Goal: Transaction & Acquisition: Download file/media

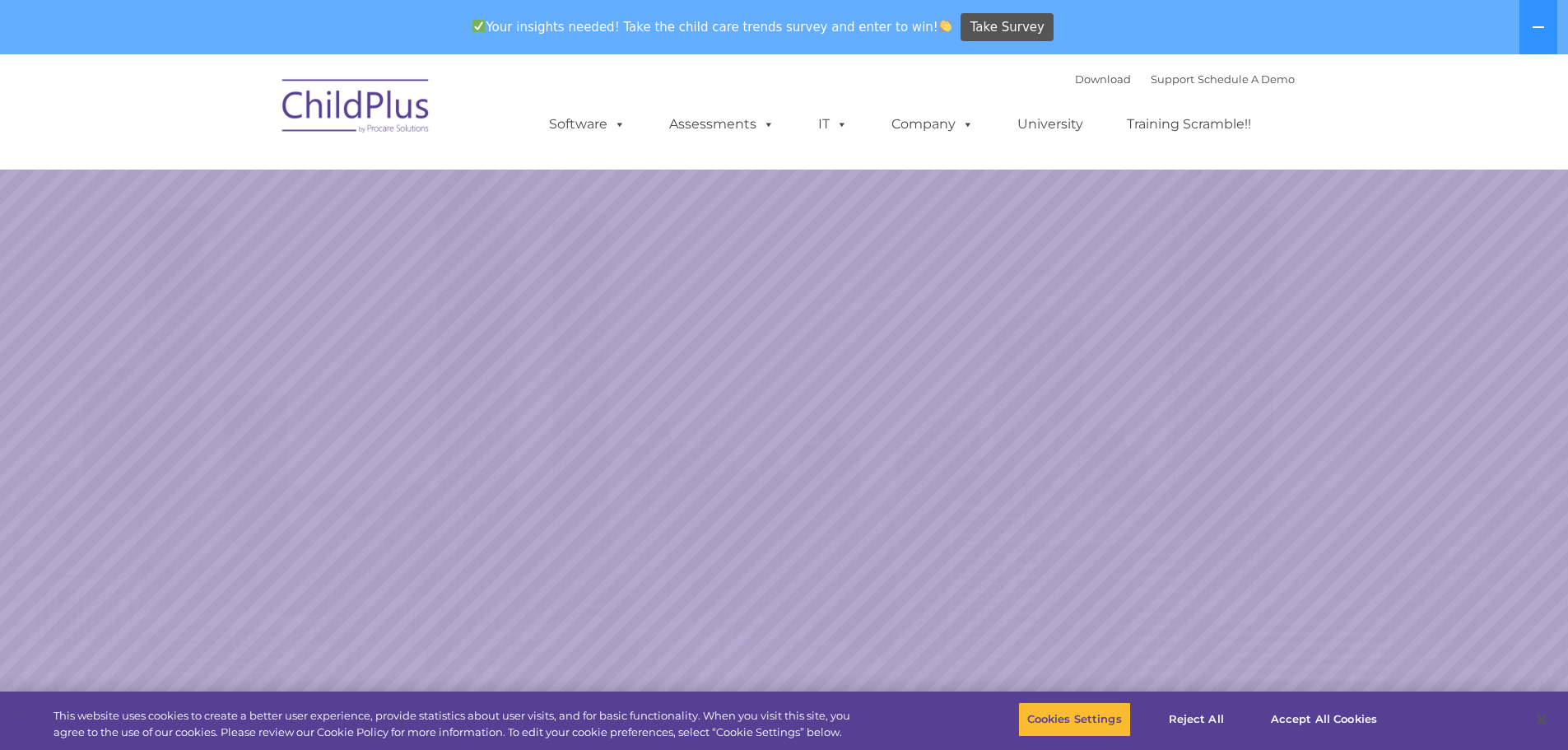
select select "MEDIUM"
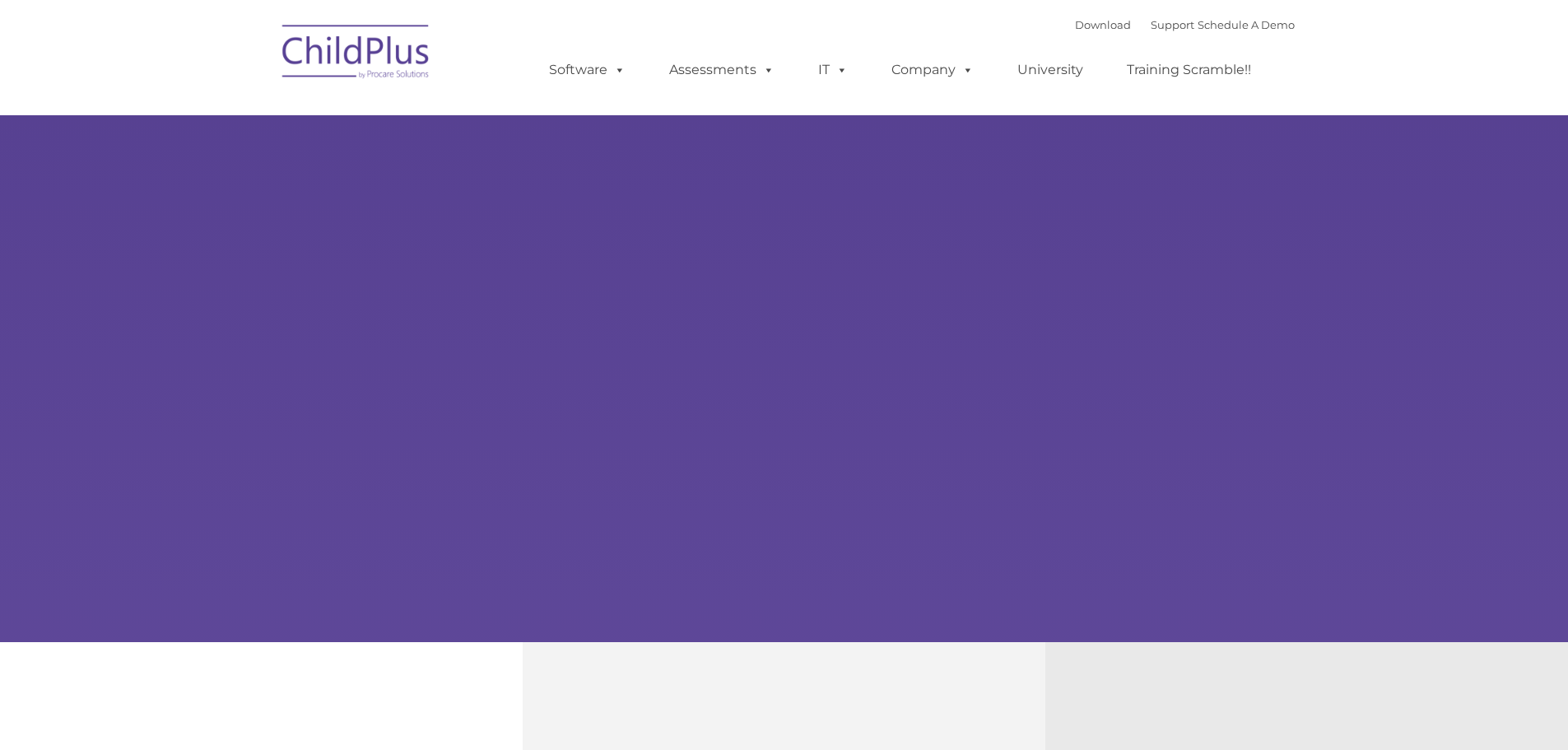
type input ""
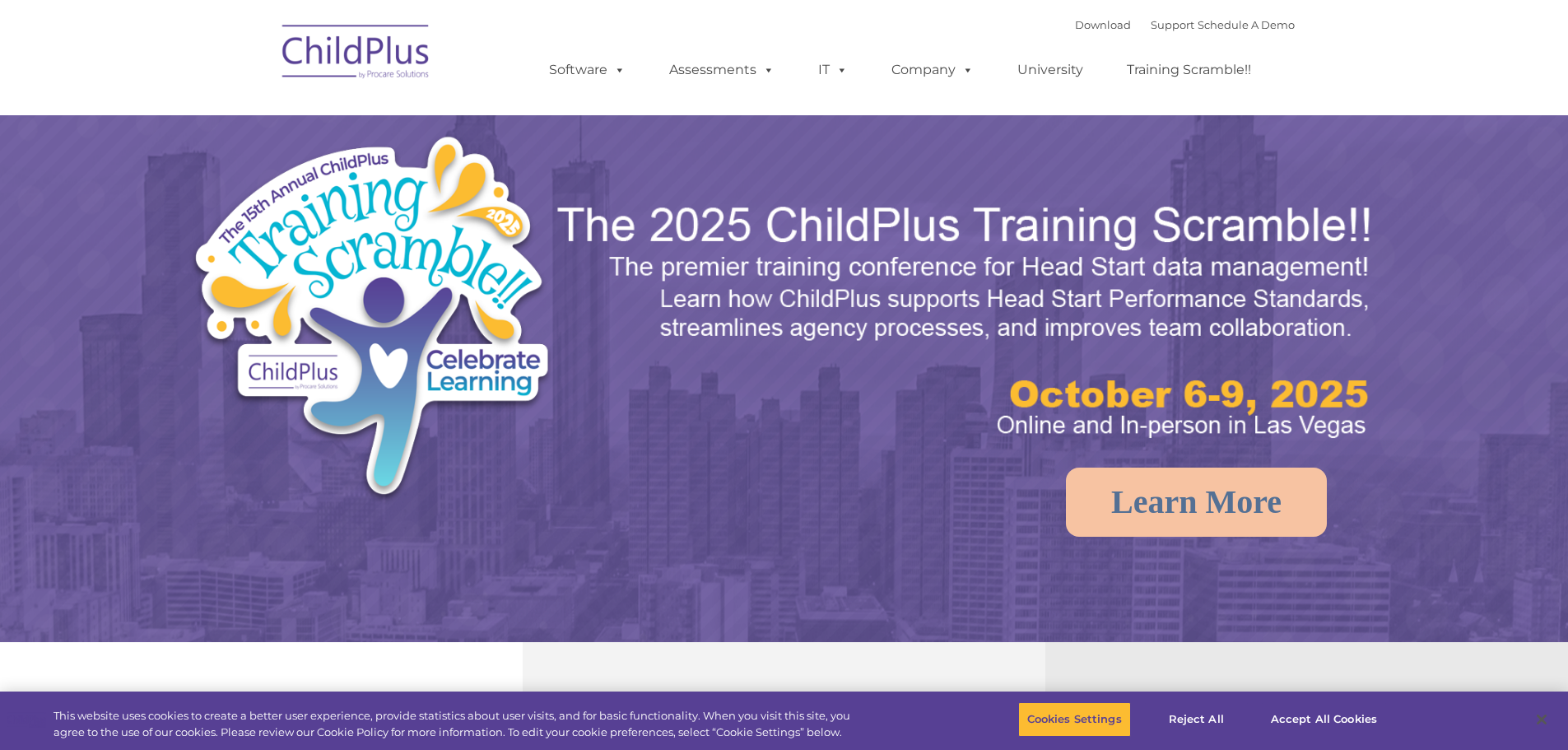
select select "MEDIUM"
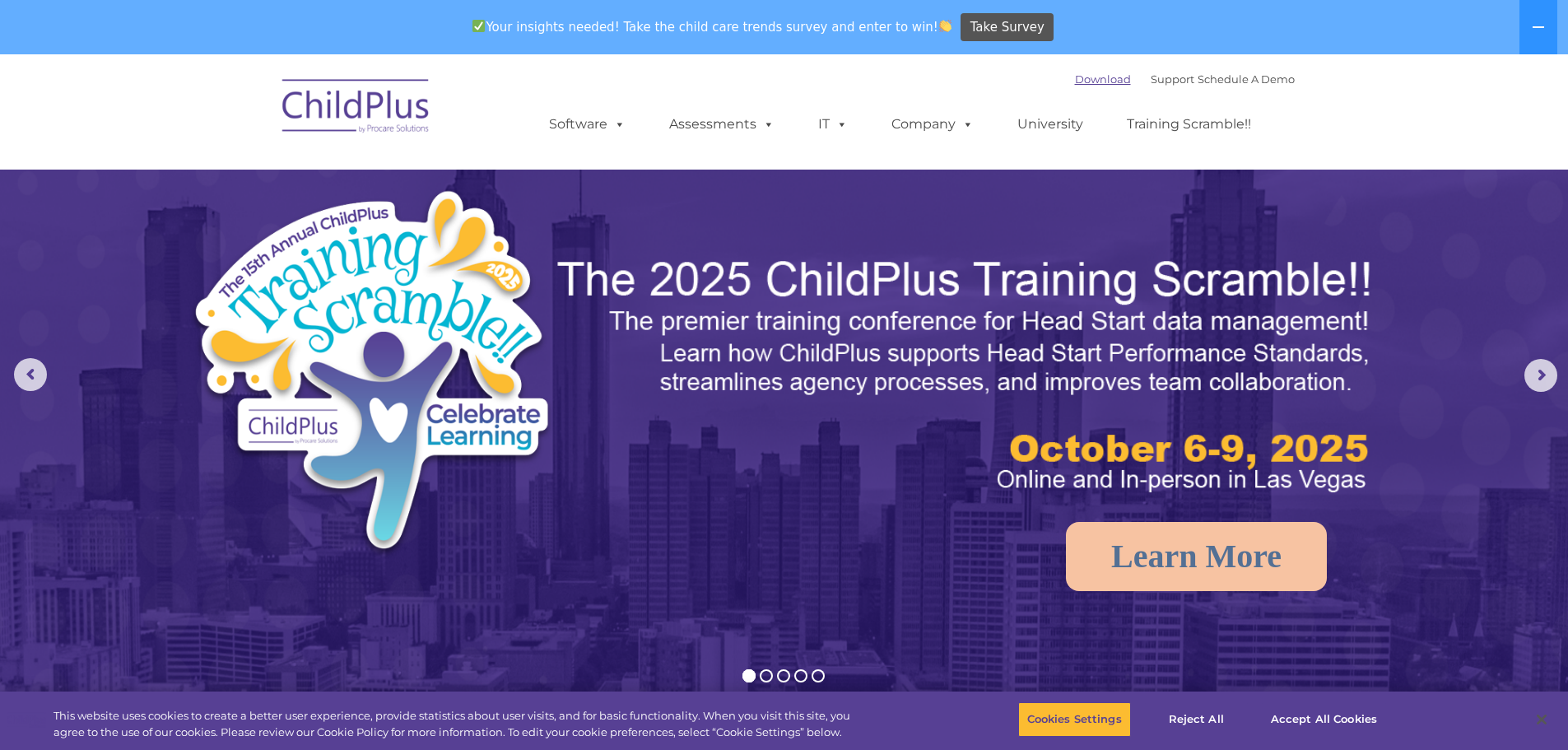
click at [1081, 79] on link "Download" at bounding box center [1103, 79] width 56 height 13
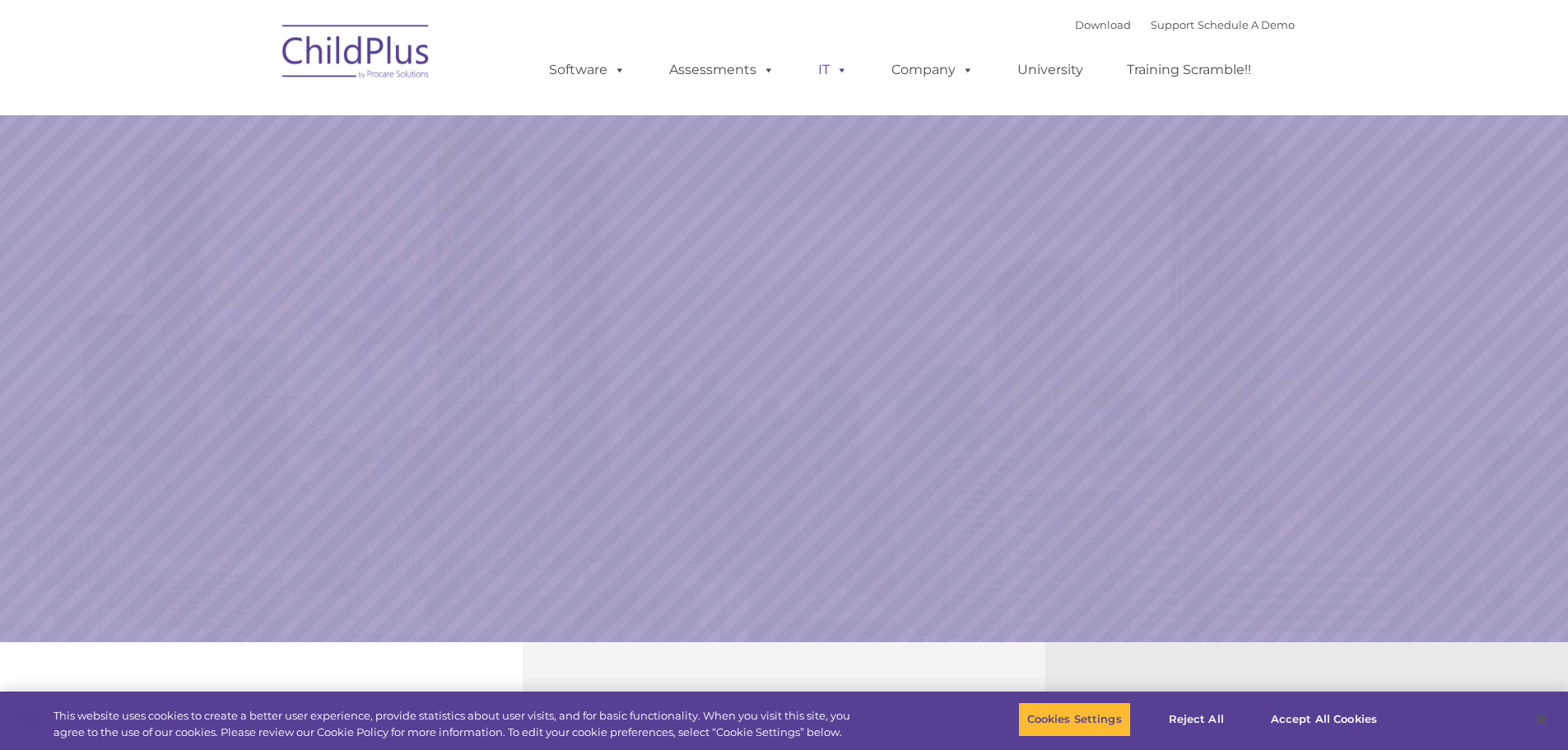
select select "MEDIUM"
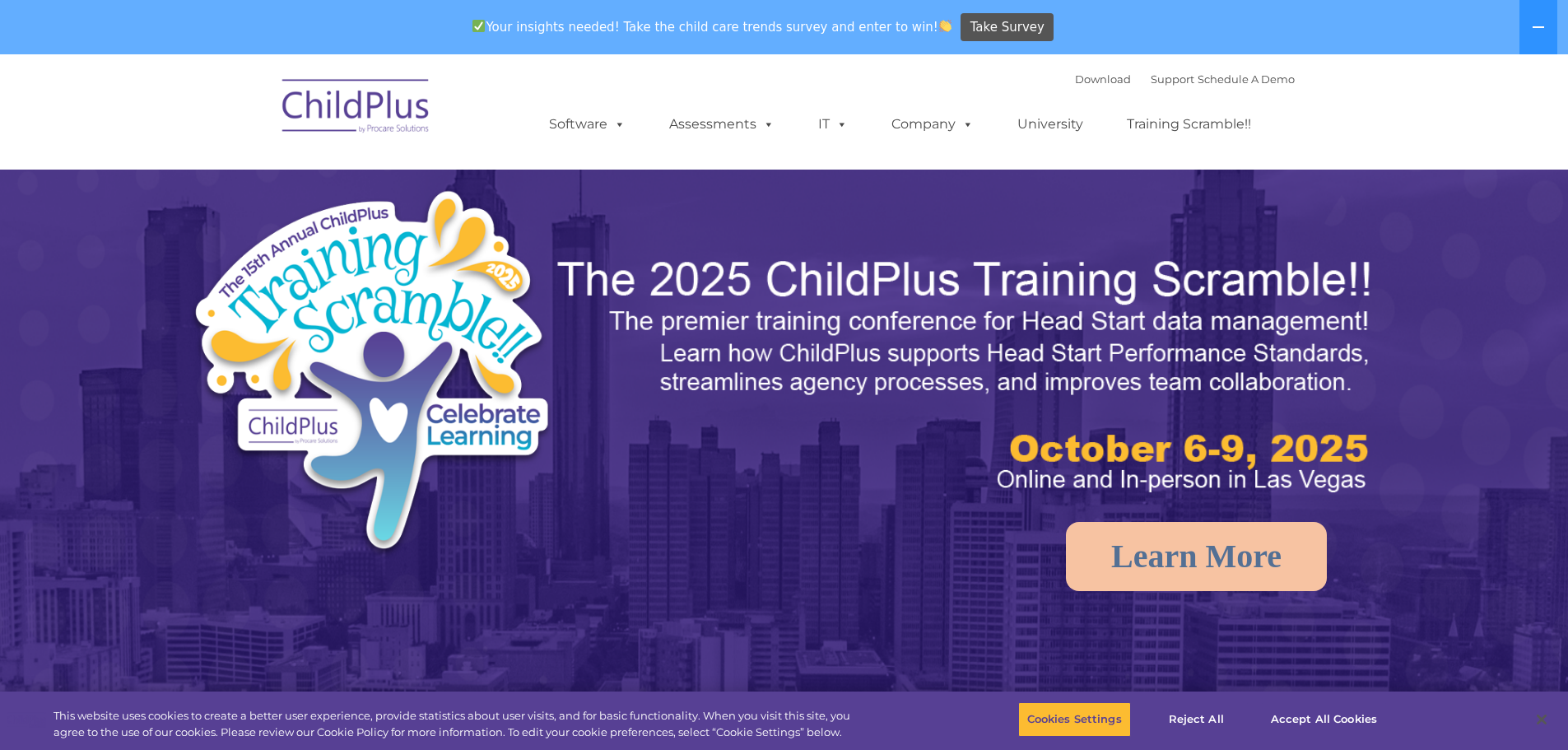
click at [1546, 20] on button at bounding box center [1538, 27] width 38 height 55
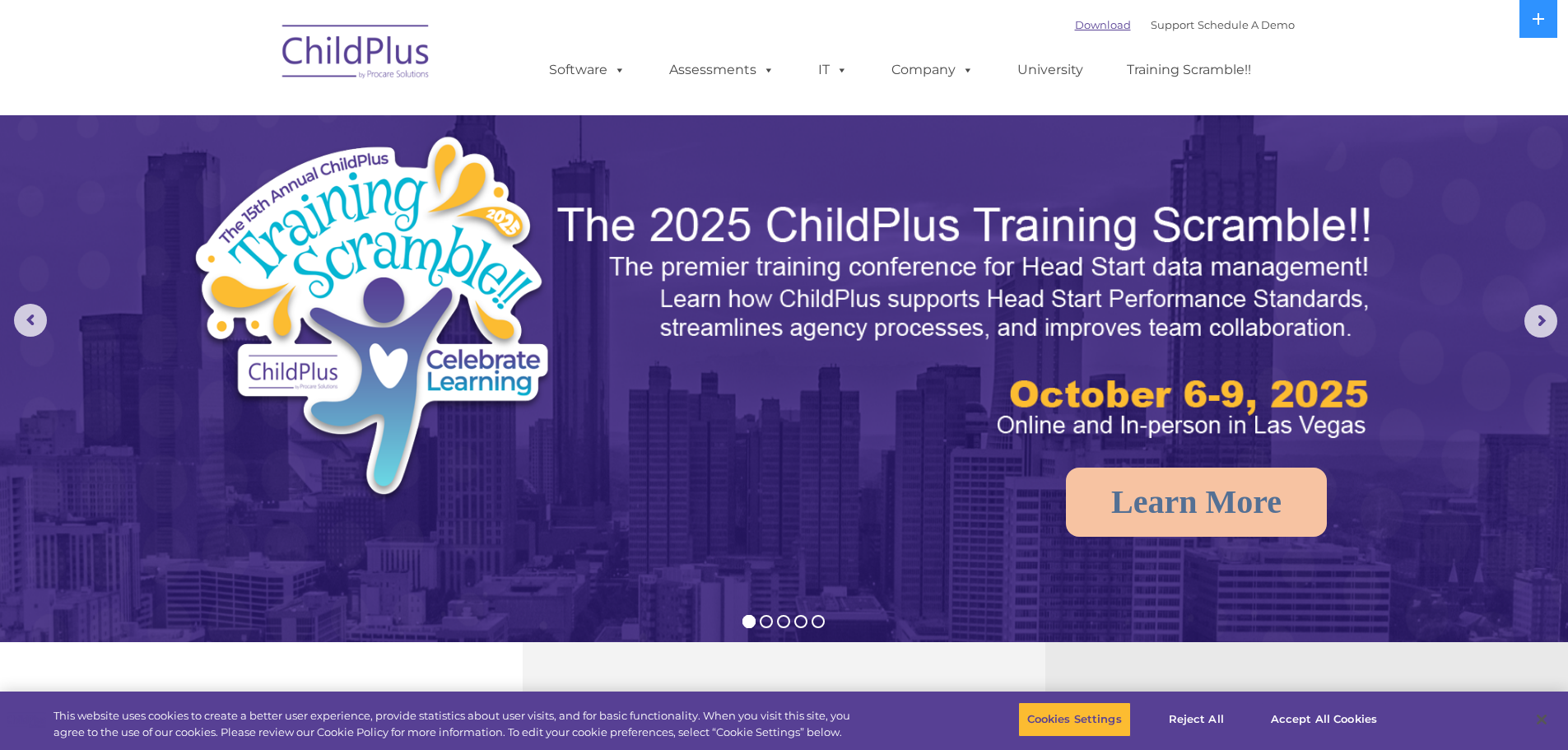
click at [1082, 24] on link "Download" at bounding box center [1103, 24] width 56 height 13
